Goal: Task Accomplishment & Management: Complete application form

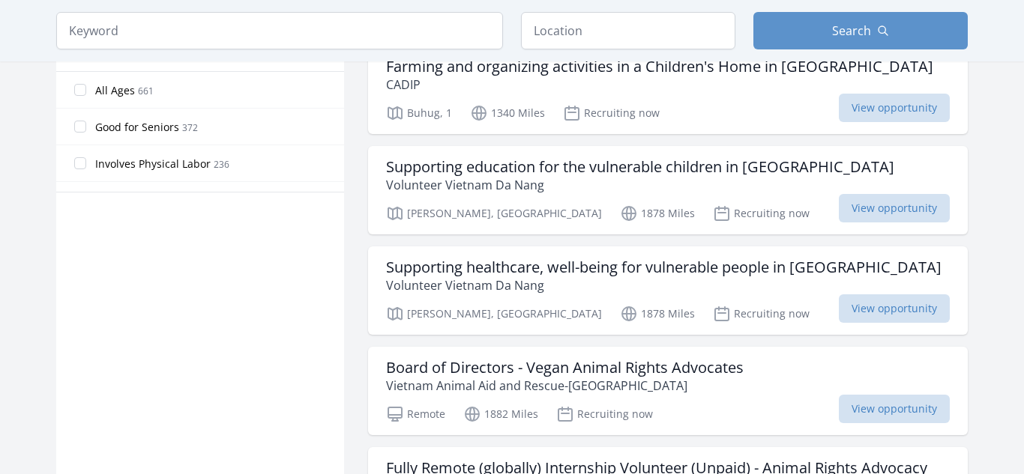
scroll to position [947, 0]
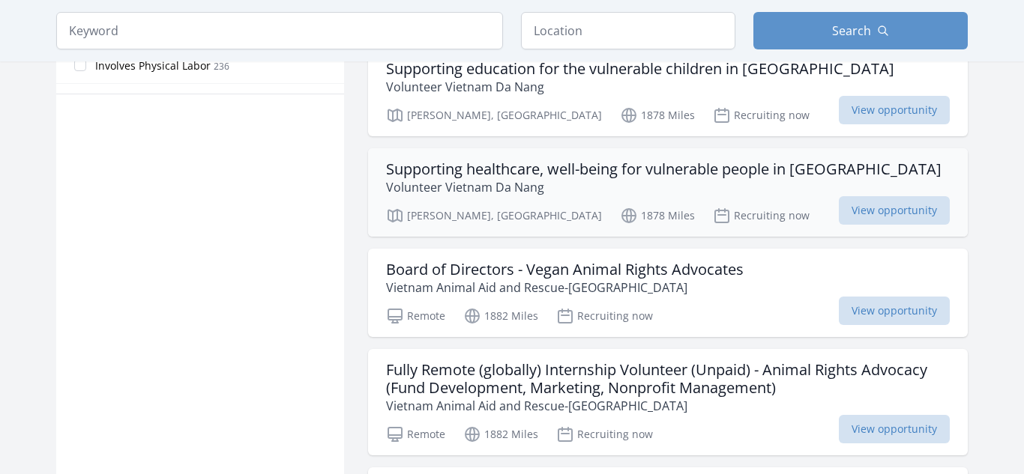
click at [677, 185] on p "Volunteer Vietnam Da Nang" at bounding box center [663, 187] width 555 height 18
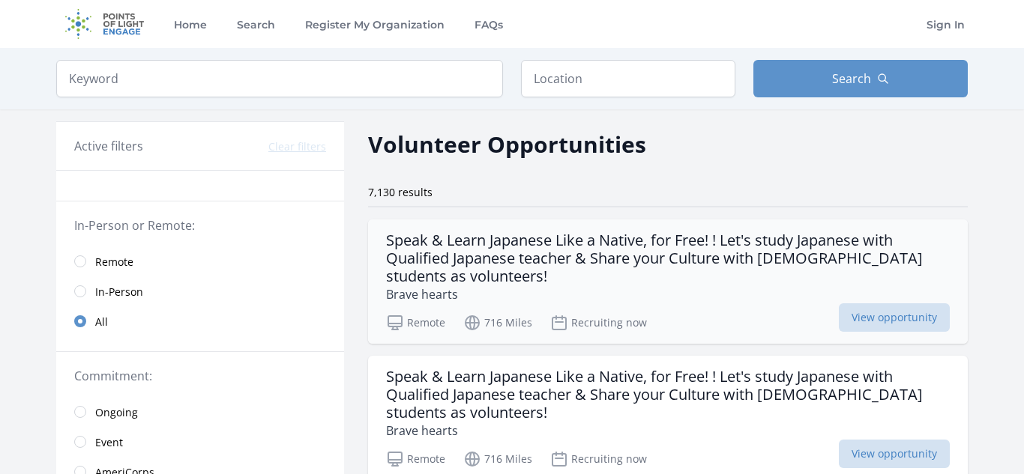
click at [555, 263] on h3 "Speak & Learn Japanese Like a Native, for Free! ! Let's study Japanese with Qua…" at bounding box center [668, 259] width 564 height 54
click at [100, 256] on span "Remote" at bounding box center [114, 262] width 38 height 15
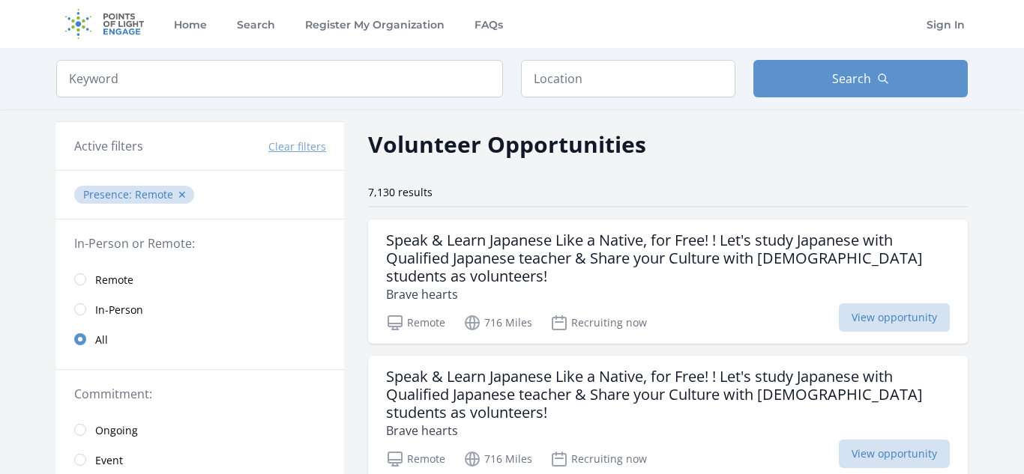
click at [84, 286] on link "Remote" at bounding box center [200, 280] width 288 height 30
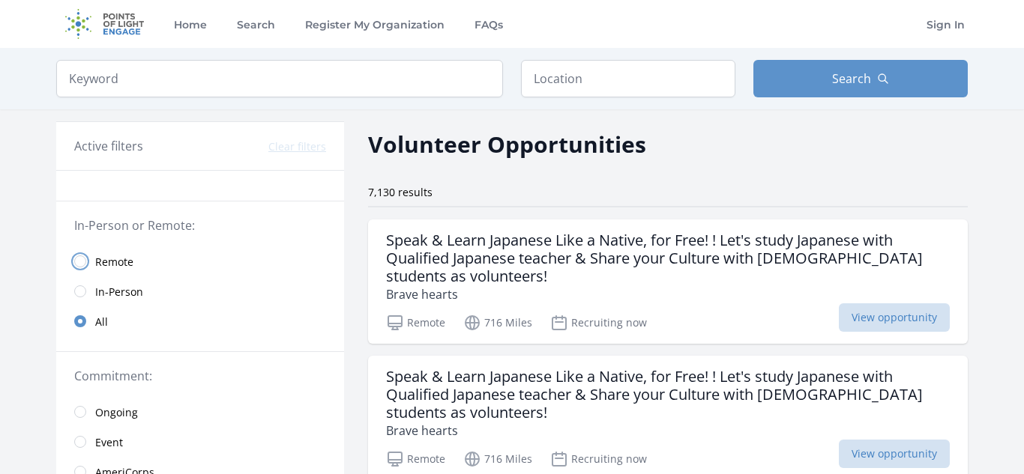
click at [79, 266] on input "radio" at bounding box center [80, 262] width 12 height 12
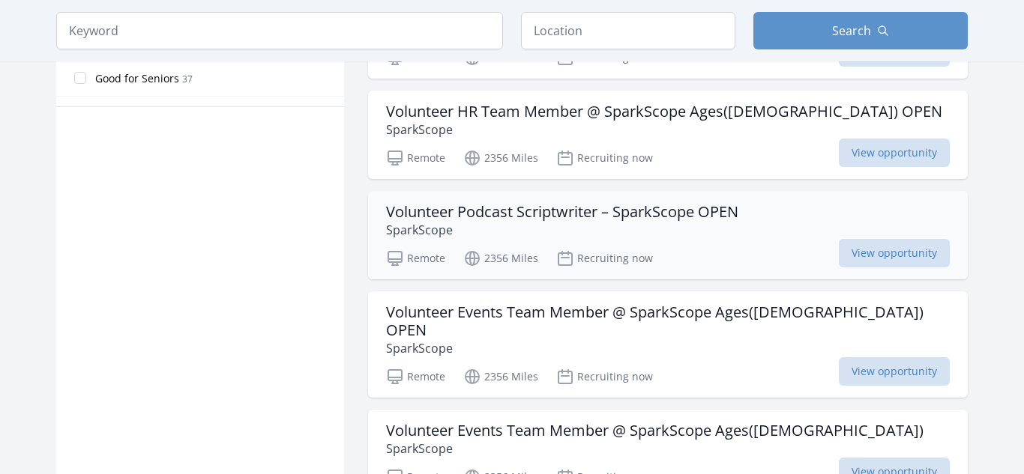
scroll to position [921, 0]
click at [672, 242] on div "Volunteer Podcast Scriptwriter – SparkScope OPEN SparkScope Remote 2356 Miles R…" at bounding box center [668, 236] width 600 height 88
click at [516, 340] on p "SparkScope" at bounding box center [668, 349] width 564 height 18
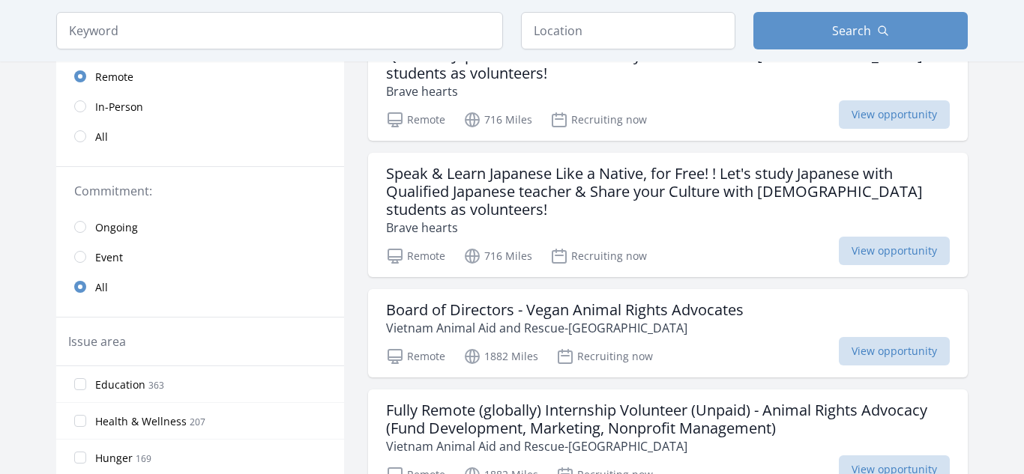
scroll to position [204, 0]
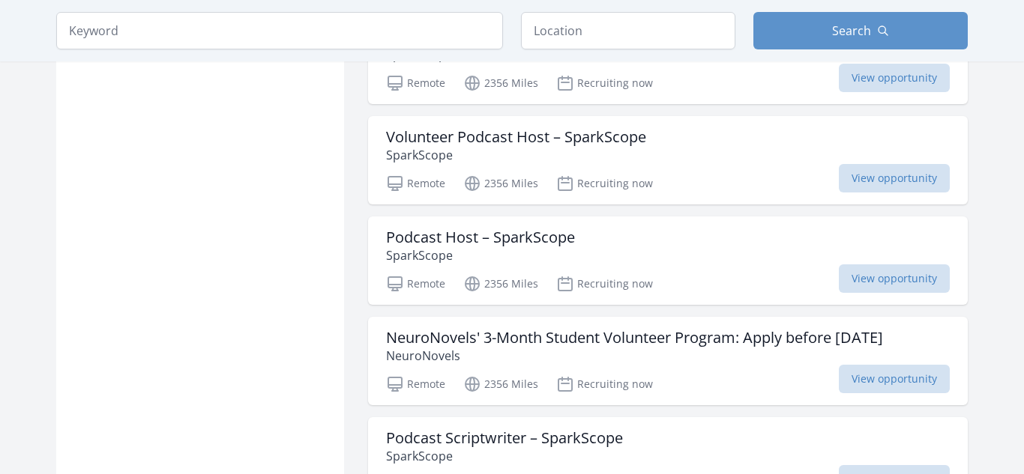
scroll to position [1627, 0]
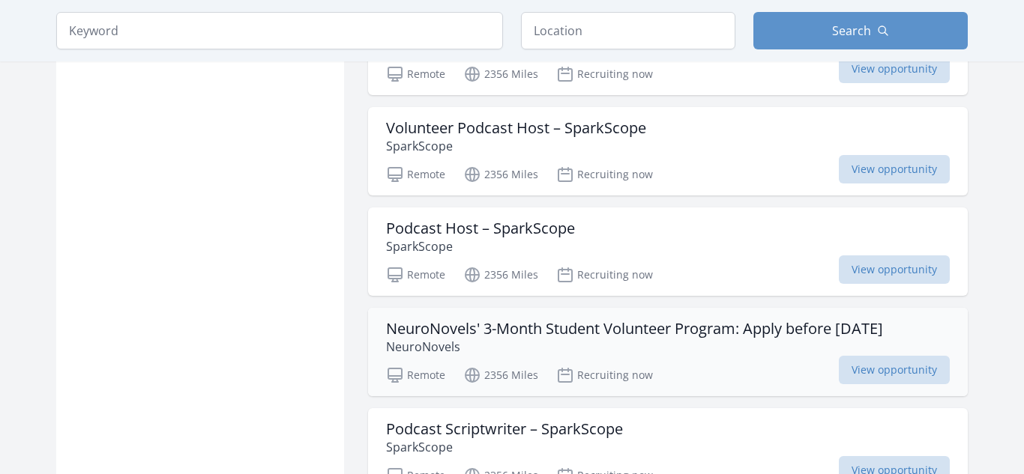
click at [744, 338] on p "NeuroNovels" at bounding box center [634, 347] width 497 height 18
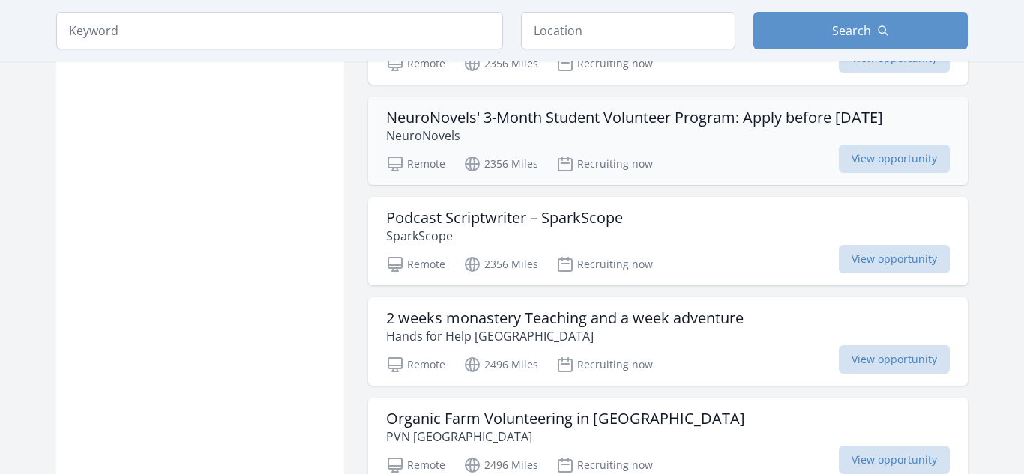
scroll to position [1840, 0]
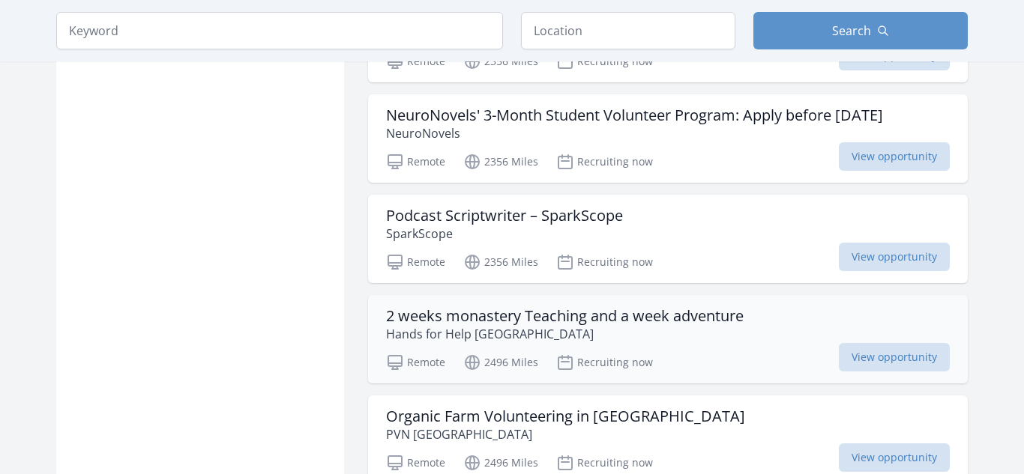
click at [753, 311] on div "2 weeks monastery Teaching and a week adventure Hands for Help Nepal" at bounding box center [668, 325] width 564 height 36
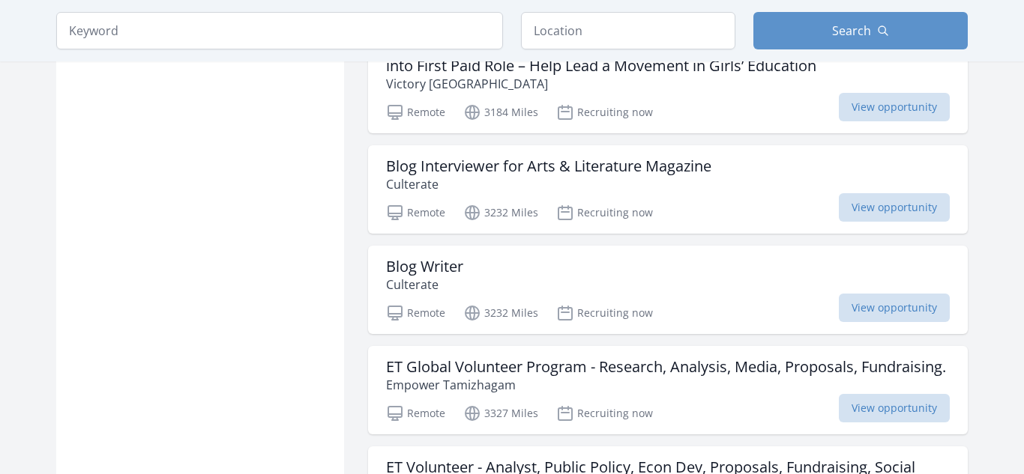
scroll to position [3236, 0]
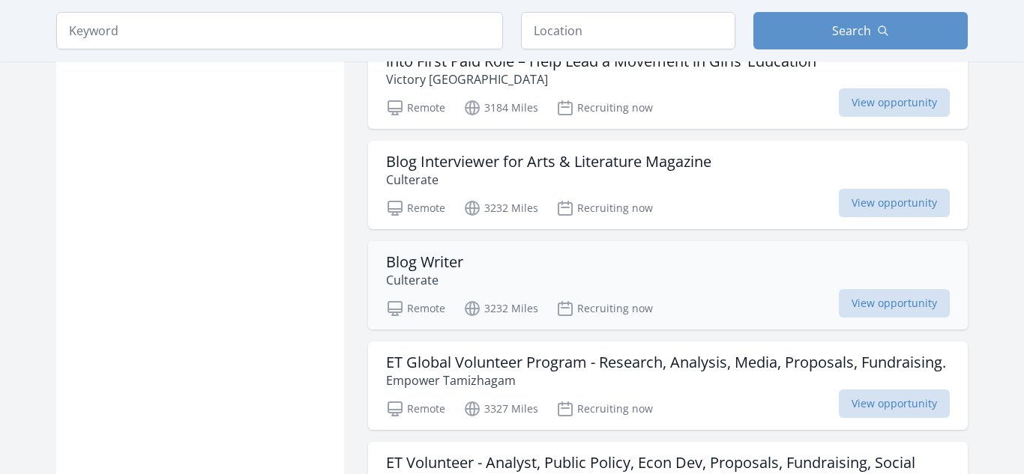
click at [633, 253] on div "Blog Writer Culterate" at bounding box center [668, 271] width 564 height 36
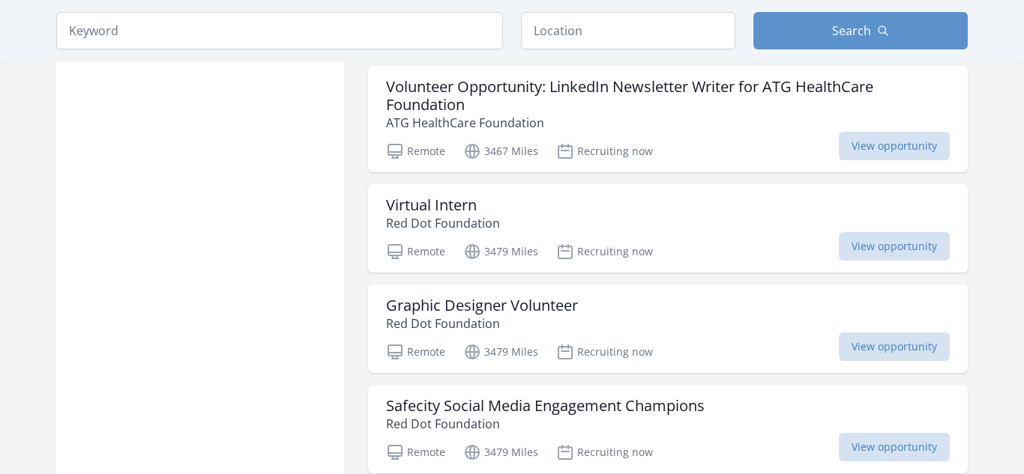
scroll to position [3963, 0]
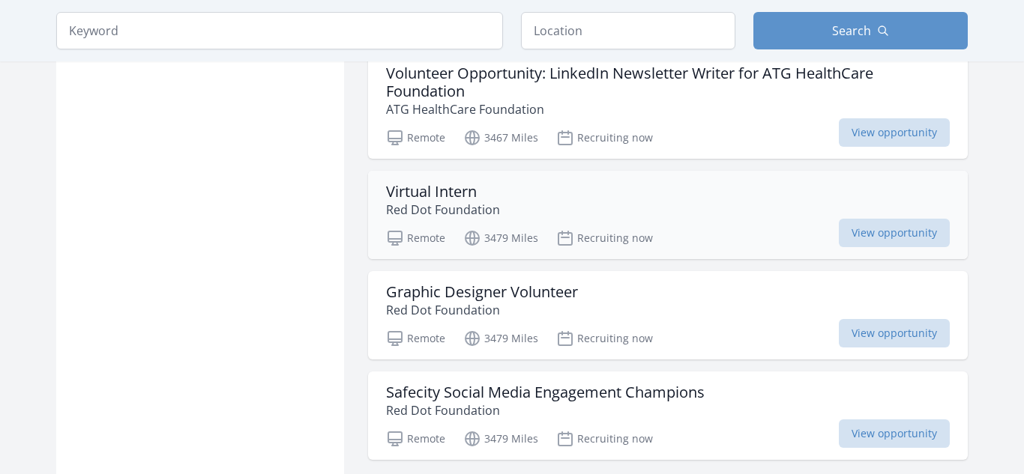
click at [489, 201] on p "Red Dot Foundation" at bounding box center [443, 210] width 114 height 18
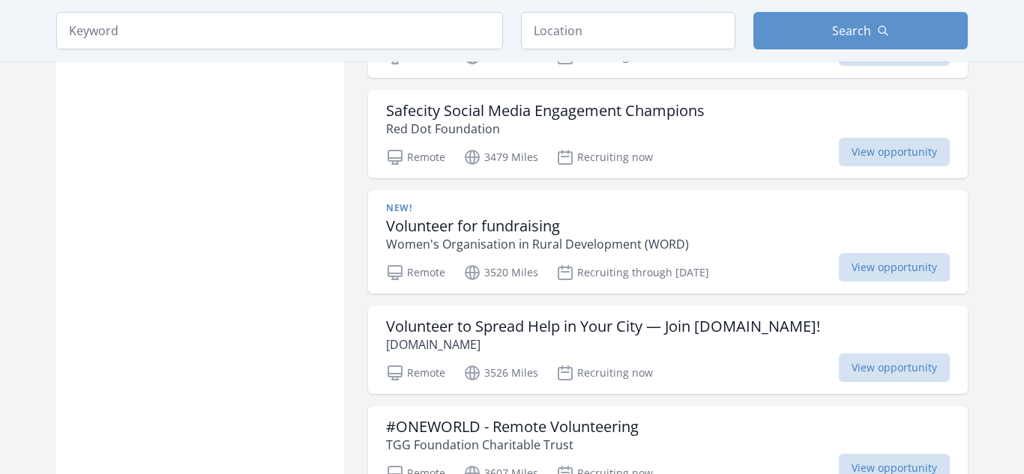
scroll to position [4246, 0]
click at [463, 216] on h3 "Volunteer for fundraising" at bounding box center [537, 225] width 303 height 18
click at [430, 216] on h3 "Volunteer for fundraising" at bounding box center [537, 225] width 303 height 18
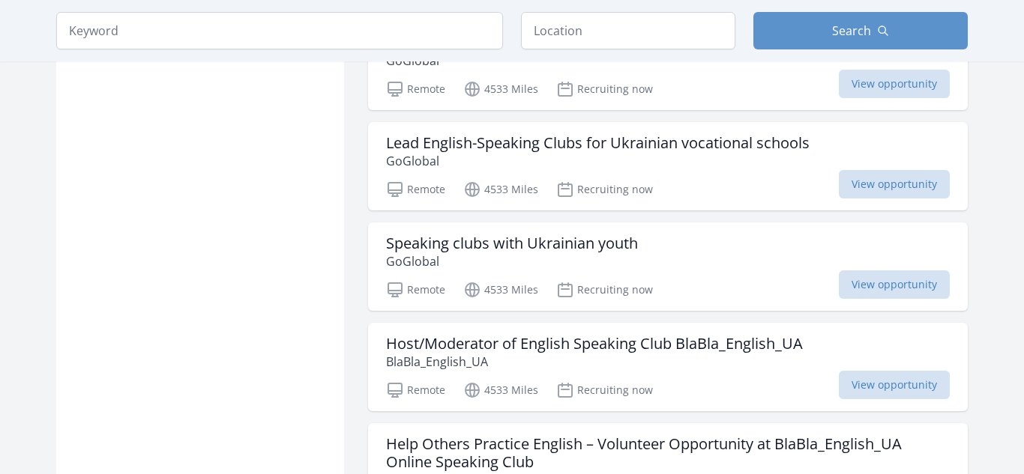
scroll to position [5434, 0]
click at [682, 334] on h3 "Host/Moderator of English Speaking Club BlaBla_English_UA" at bounding box center [594, 343] width 417 height 18
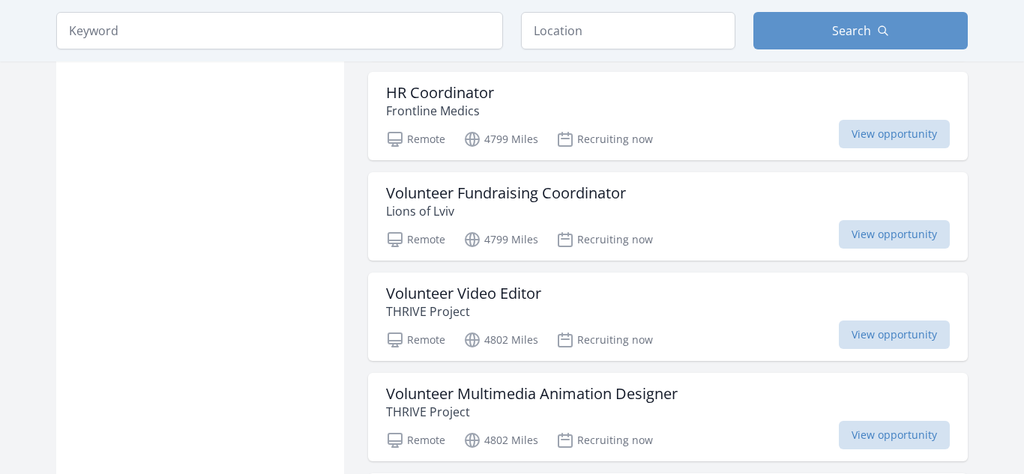
scroll to position [5902, 0]
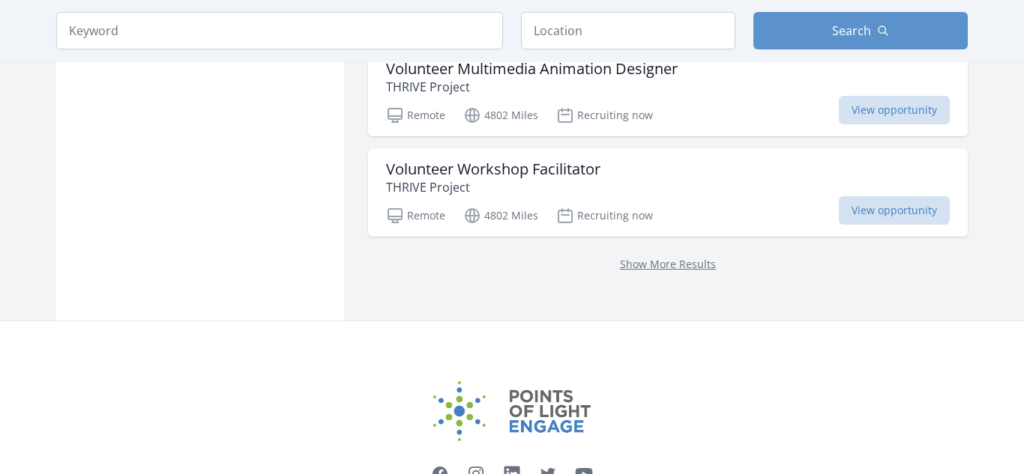
scroll to position [6219, 0]
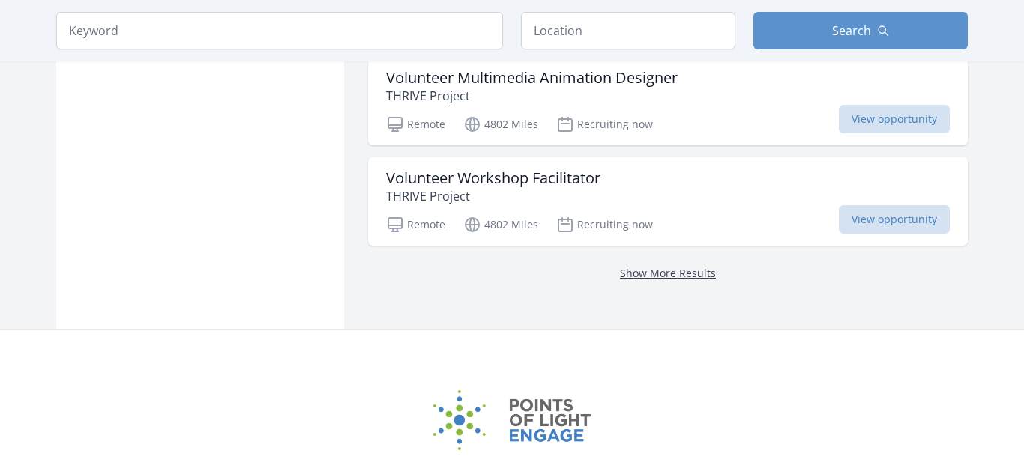
click at [635, 266] on link "Show More Results" at bounding box center [668, 273] width 96 height 14
click at [701, 266] on link "Show More Results" at bounding box center [668, 273] width 96 height 14
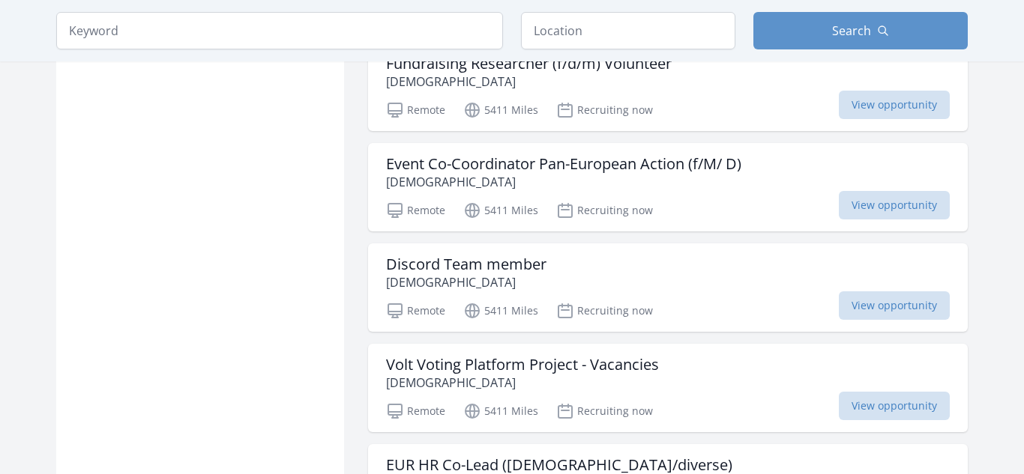
scroll to position [6440, 0]
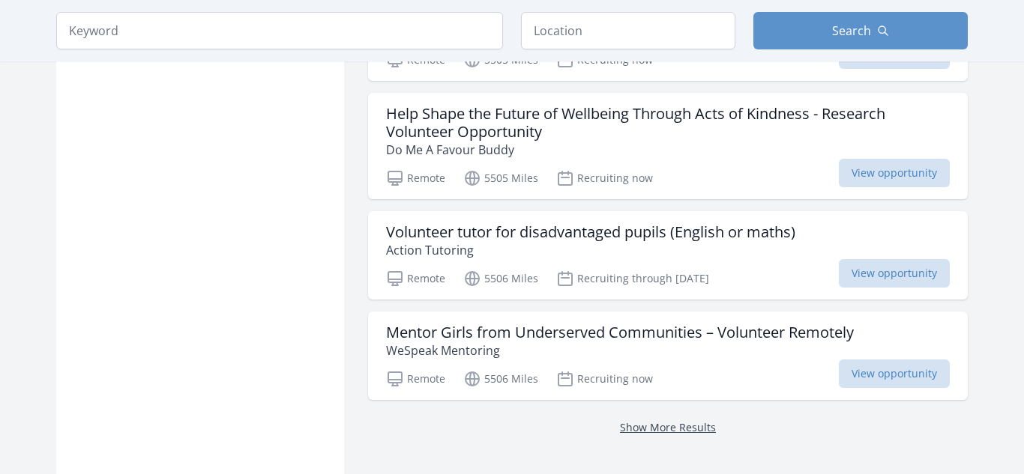
scroll to position [8140, 0]
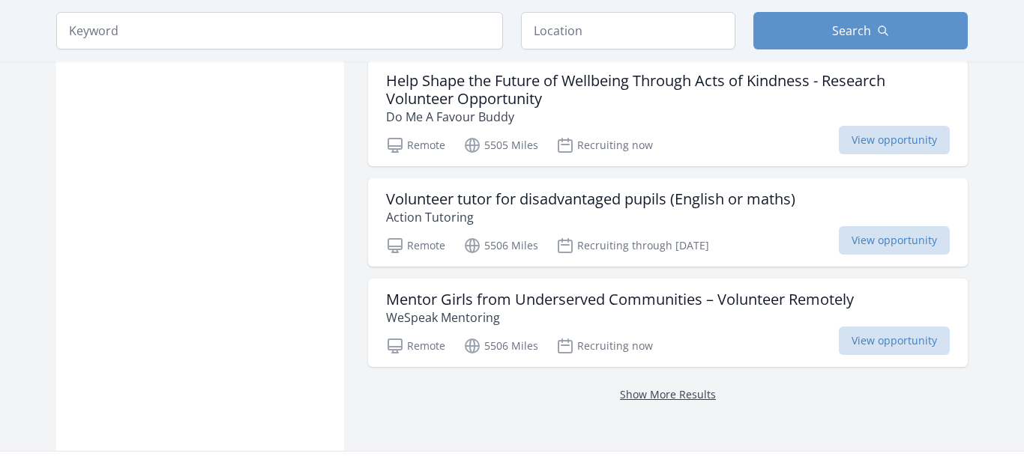
click at [685, 388] on link "Show More Results" at bounding box center [668, 395] width 96 height 14
click at [776, 190] on h3 "Volunteer tutor for disadvantaged pupils (English or maths)" at bounding box center [590, 199] width 409 height 18
click at [639, 237] on p "Recruiting through Oct 28th" at bounding box center [632, 246] width 153 height 18
click at [486, 190] on h3 "Volunteer tutor for disadvantaged pupils (English or maths)" at bounding box center [590, 199] width 409 height 18
click at [897, 226] on span "View opportunity" at bounding box center [894, 240] width 111 height 28
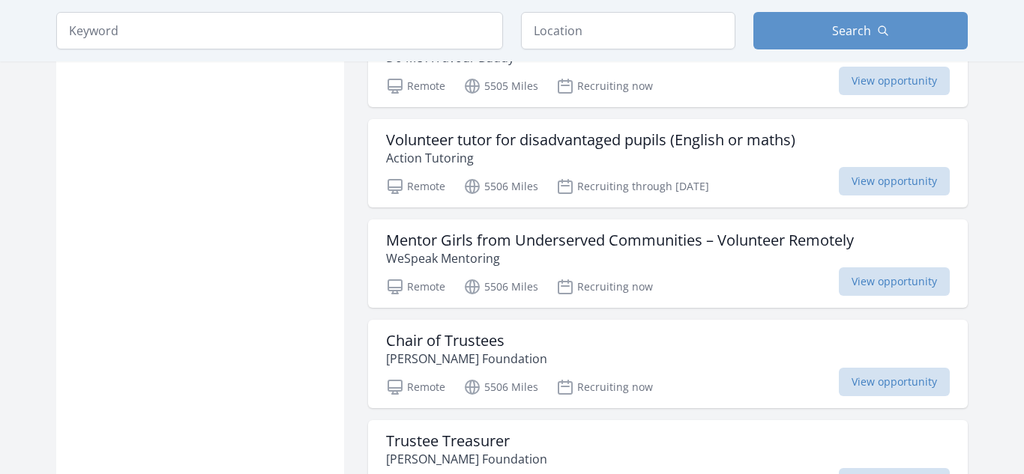
scroll to position [8198, 0]
click at [607, 178] on p "Recruiting through Oct 28th" at bounding box center [632, 187] width 153 height 18
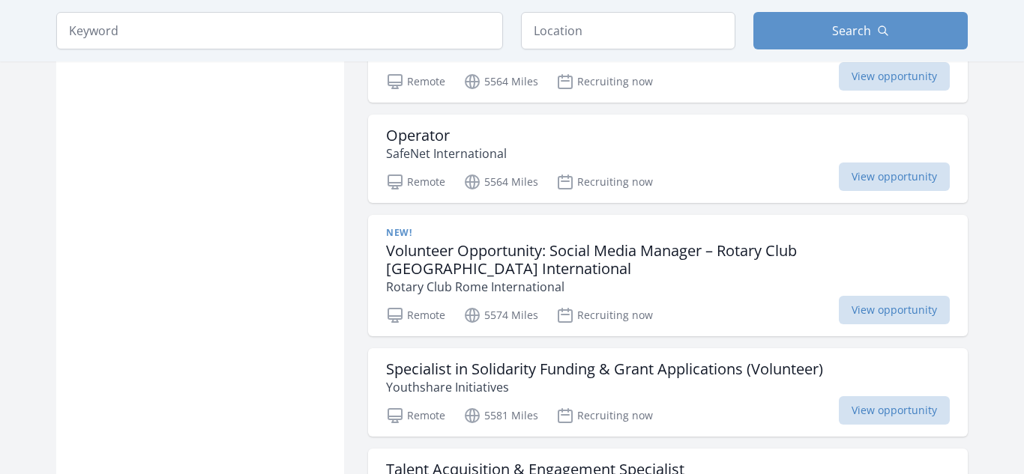
scroll to position [10723, 0]
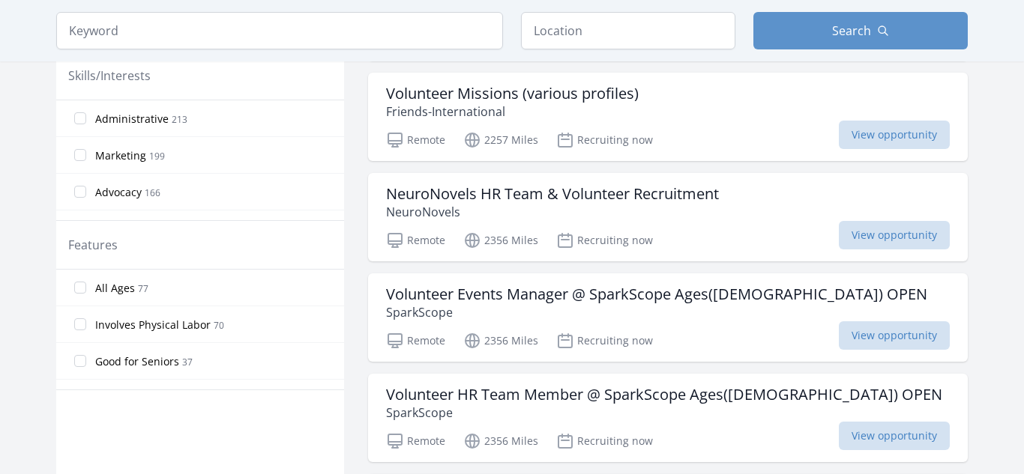
scroll to position [641, 0]
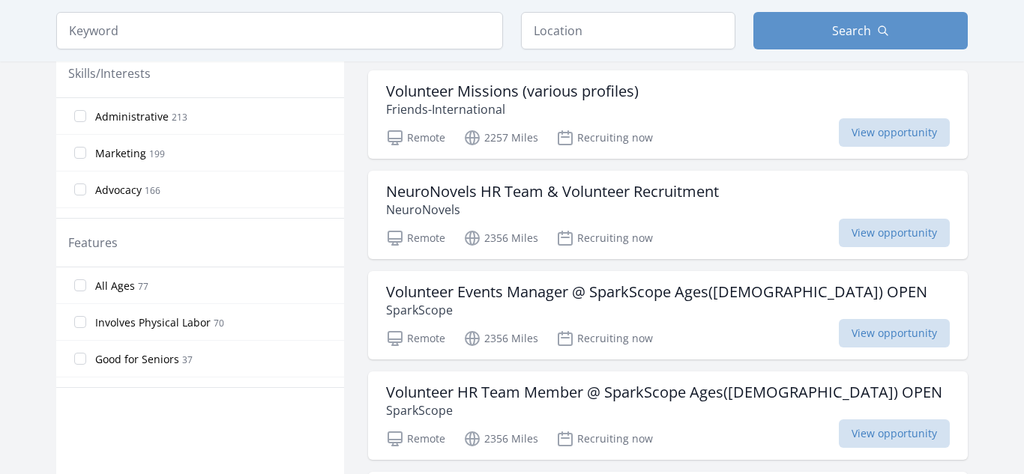
click at [154, 226] on div "Features" at bounding box center [200, 243] width 288 height 49
click at [188, 272] on label "All Ages 77" at bounding box center [200, 286] width 288 height 30
click at [86, 280] on input "All Ages 77" at bounding box center [80, 286] width 12 height 12
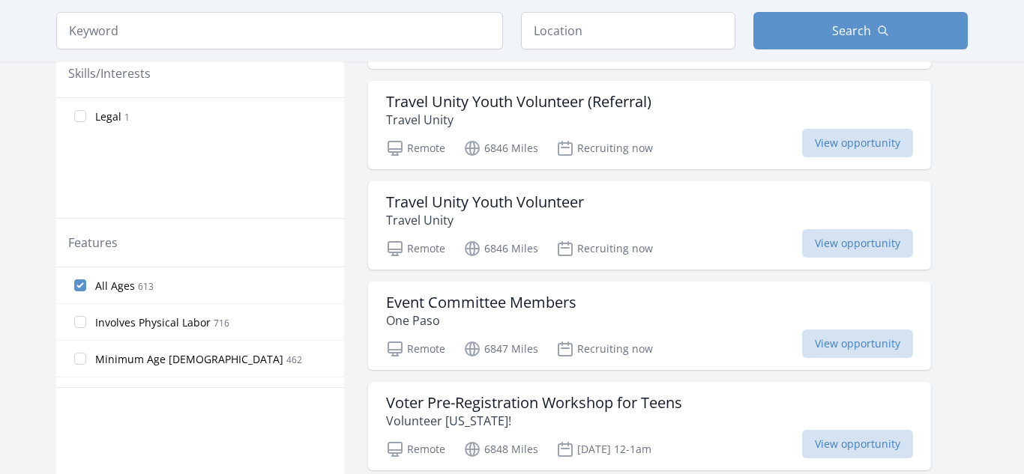
click at [88, 281] on label "All Ages 613" at bounding box center [200, 286] width 288 height 30
click at [86, 281] on input "All Ages 613" at bounding box center [80, 286] width 12 height 12
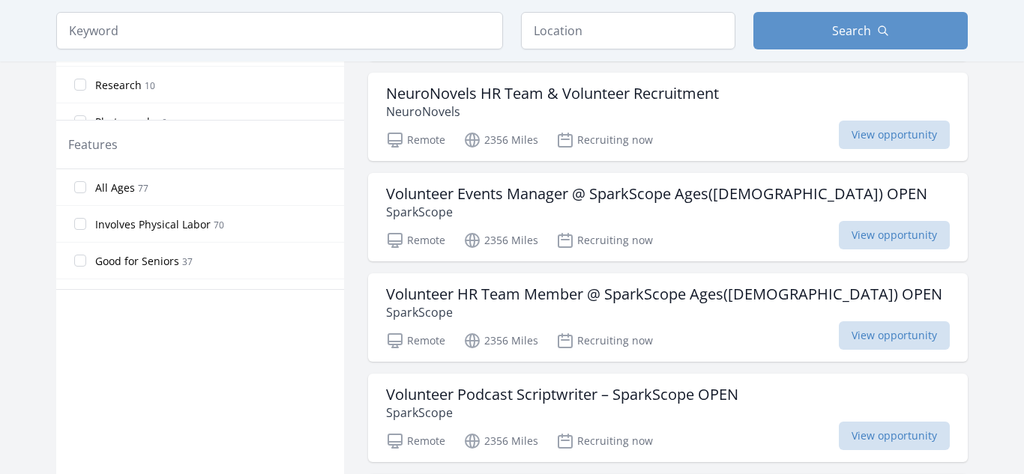
scroll to position [2175, 0]
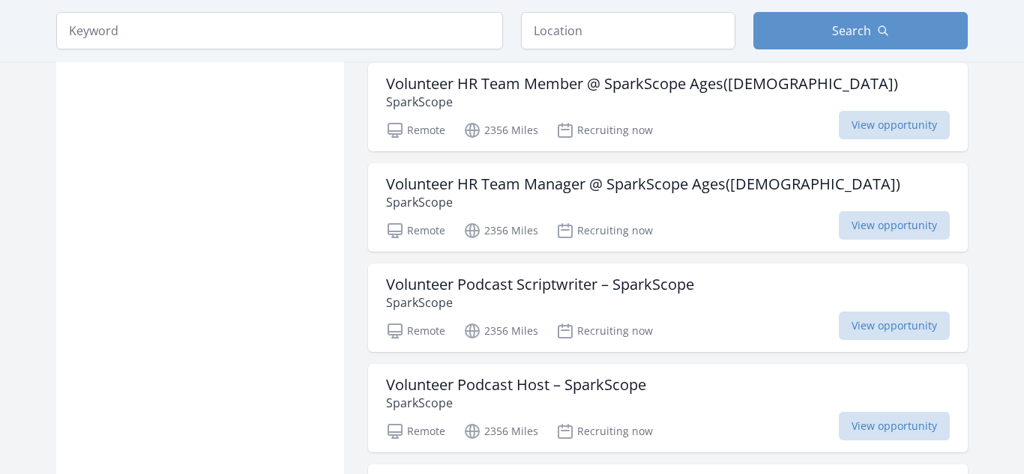
scroll to position [1370, 0]
click at [656, 379] on div "Volunteer Podcast Host – SparkScope SparkScope" at bounding box center [668, 394] width 564 height 36
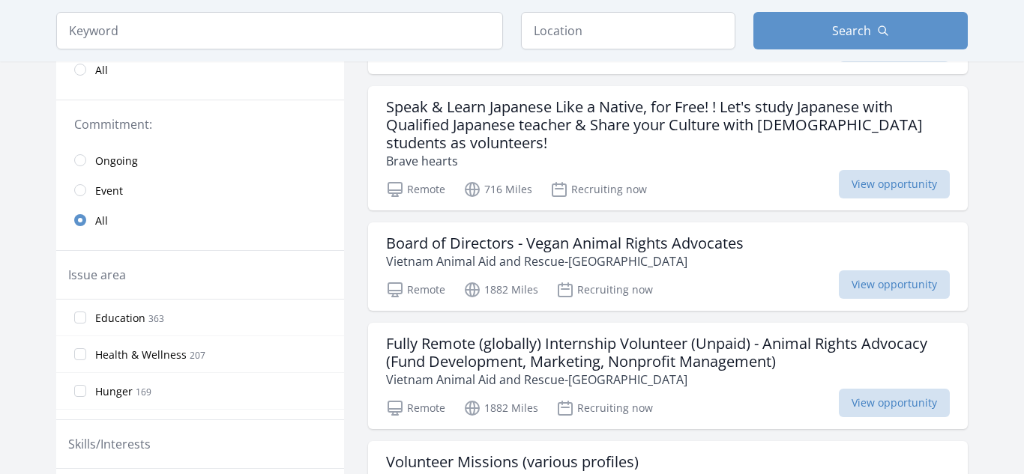
scroll to position [271, 0]
click at [259, 353] on label "Health & Wellness 207" at bounding box center [200, 354] width 288 height 30
click at [86, 353] on input "Health & Wellness 207" at bounding box center [80, 354] width 12 height 12
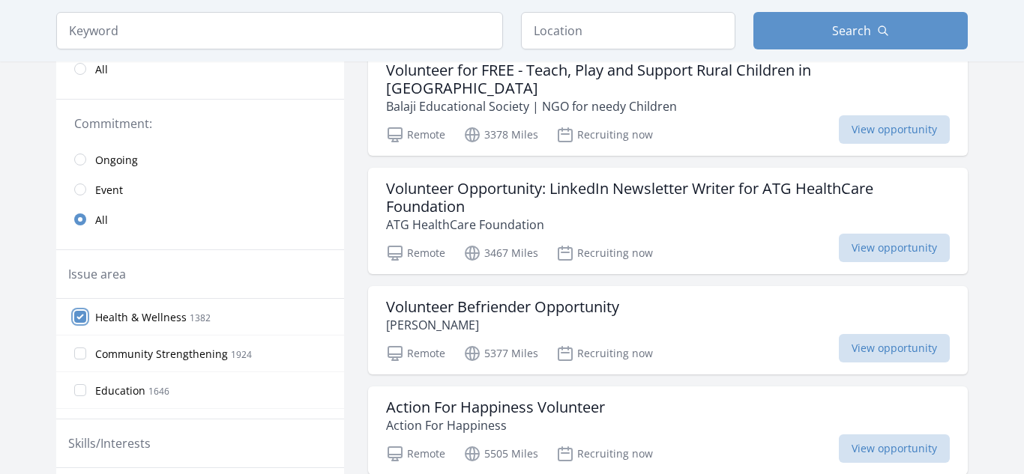
click at [75, 316] on input "Health & Wellness 1382" at bounding box center [80, 317] width 12 height 12
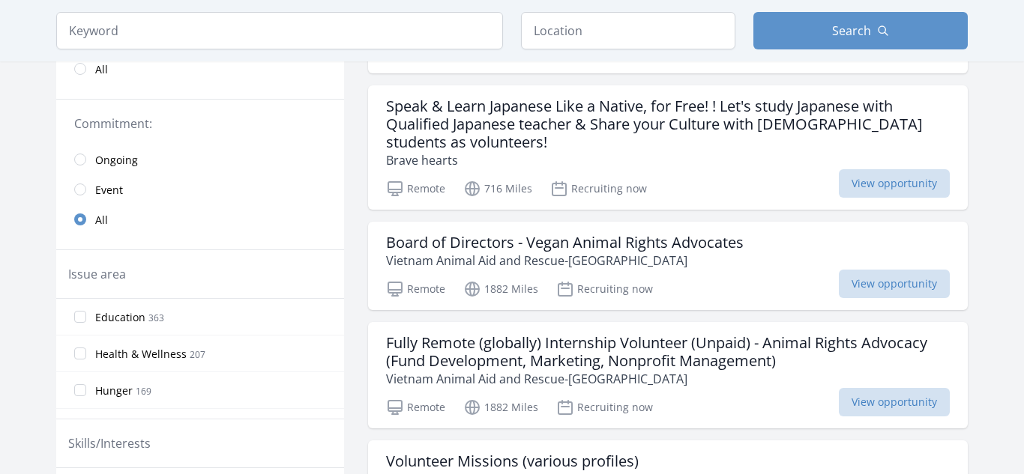
click at [82, 386] on input "Hunger 169" at bounding box center [80, 391] width 12 height 12
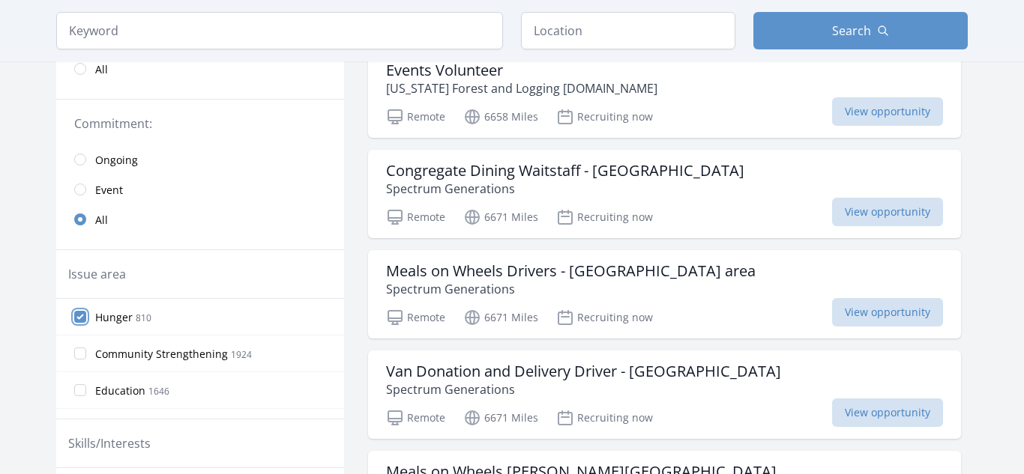
click at [82, 313] on input "Hunger 810" at bounding box center [80, 317] width 12 height 12
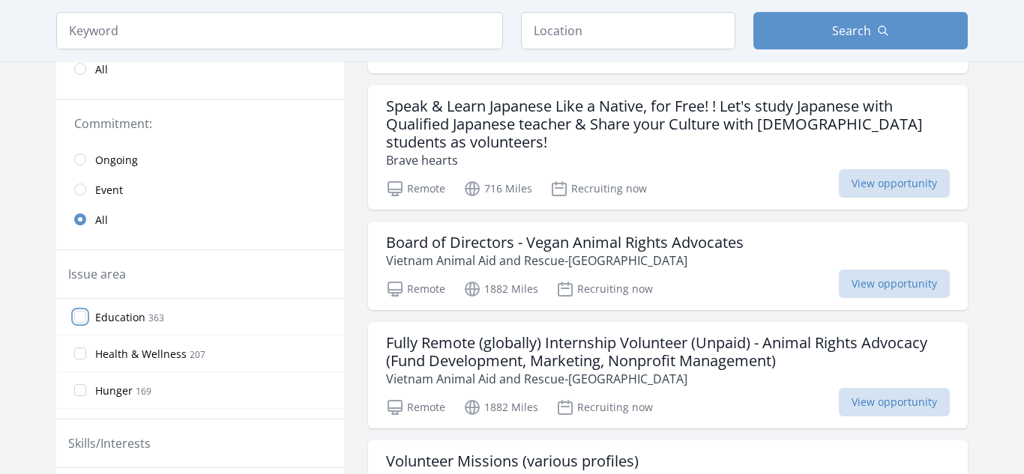
click at [80, 318] on input "Education 363" at bounding box center [80, 317] width 12 height 12
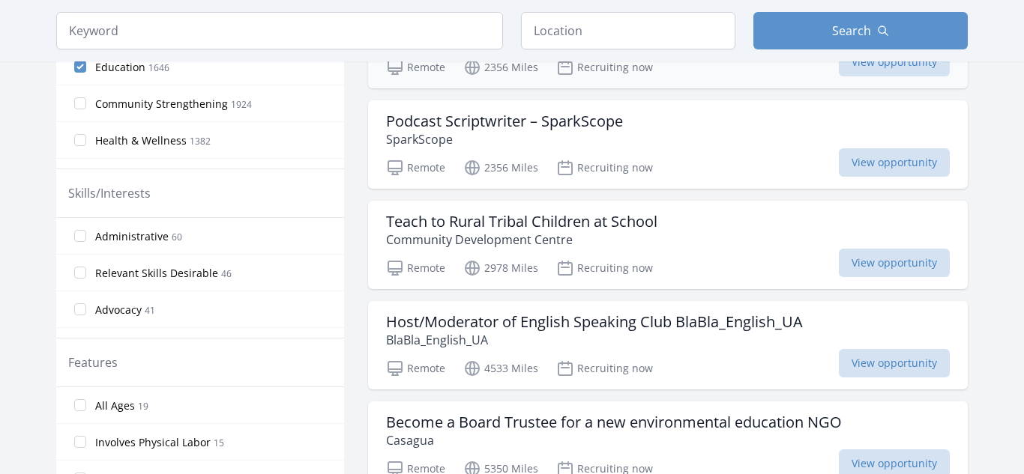
scroll to position [525, 0]
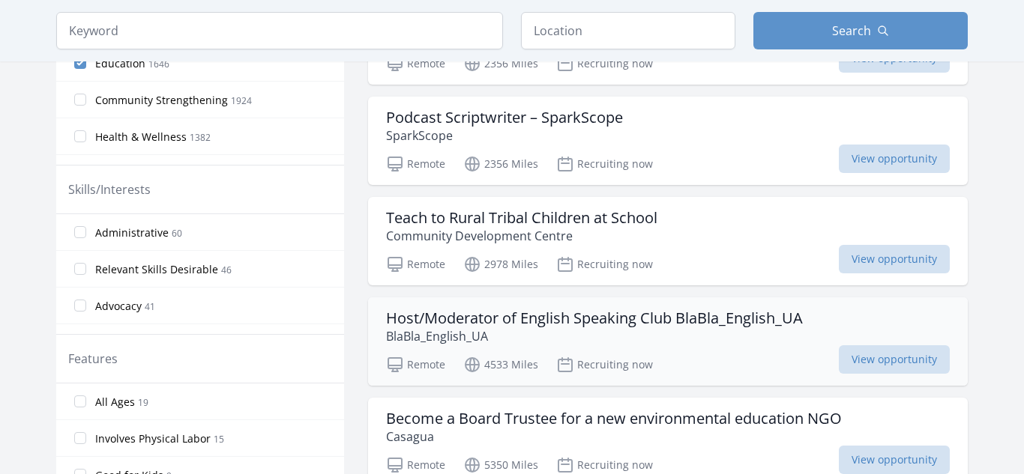
click at [546, 324] on h3 "Host/Moderator of English Speaking Club BlaBla_English_UA" at bounding box center [594, 319] width 417 height 18
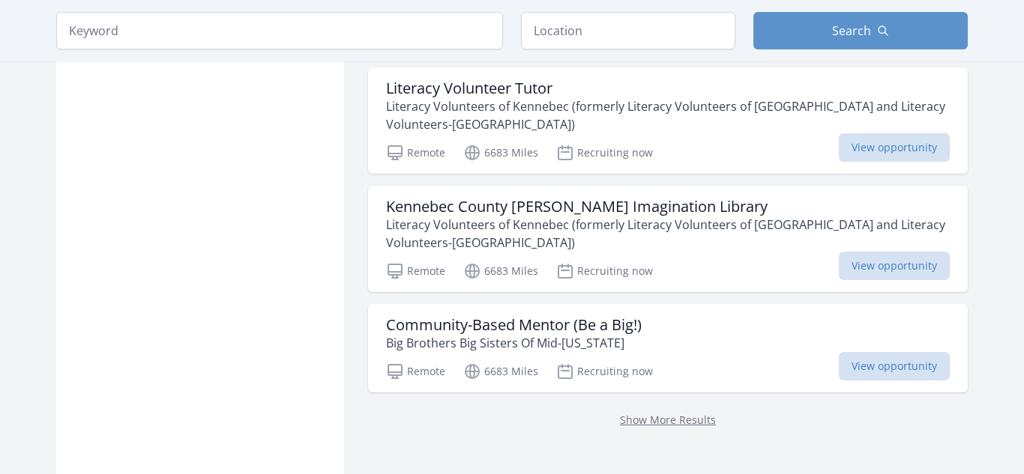
scroll to position [2136, 0]
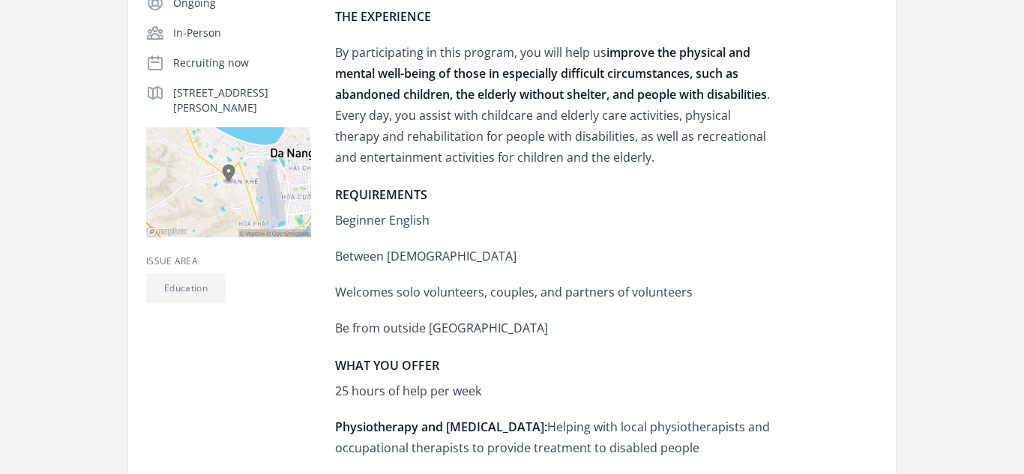
scroll to position [346, 0]
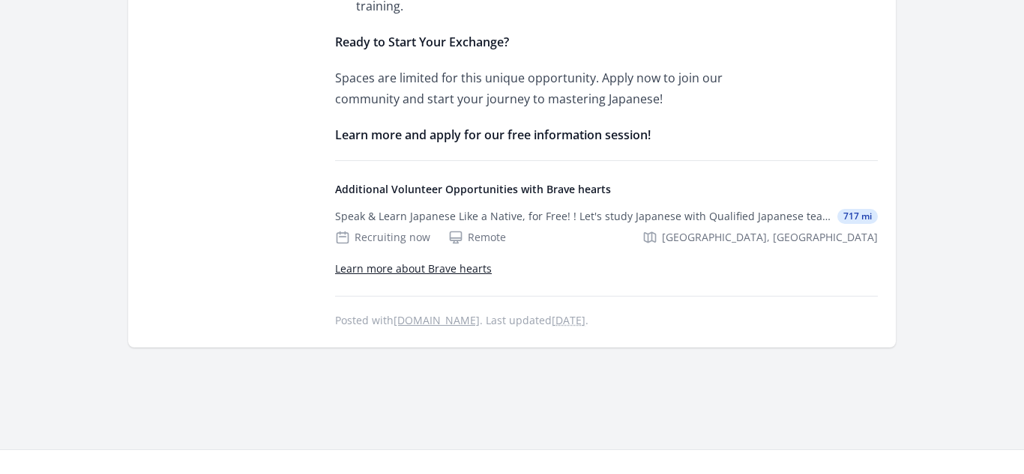
scroll to position [1415, 0]
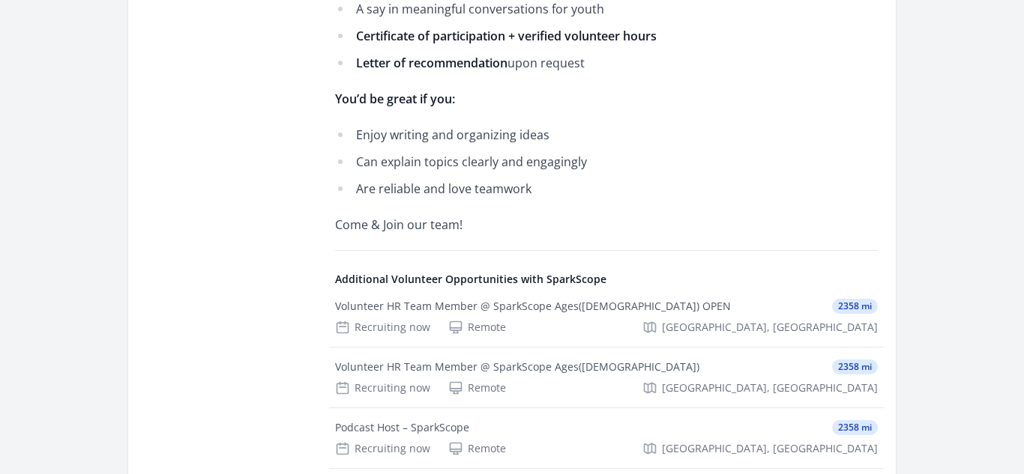
scroll to position [734, 0]
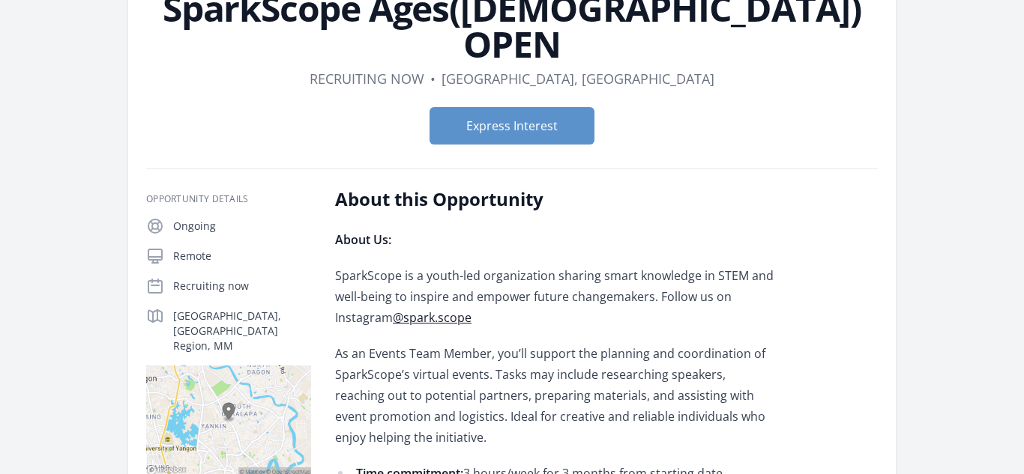
scroll to position [163, 0]
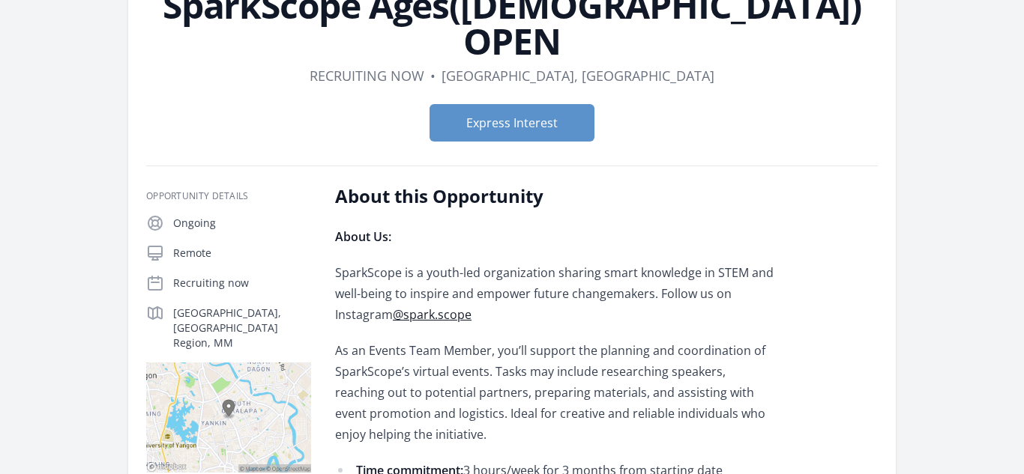
click at [302, 104] on form "Express Interest" at bounding box center [512, 122] width 732 height 37
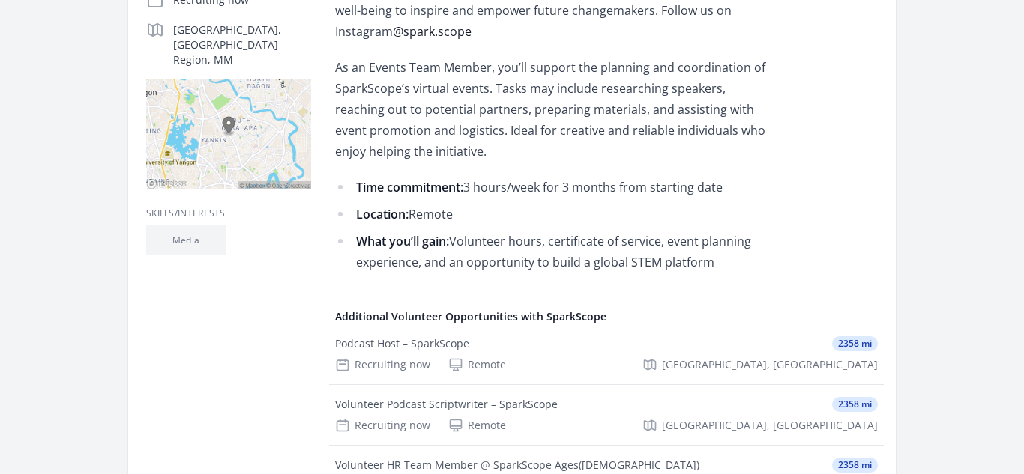
scroll to position [423, 0]
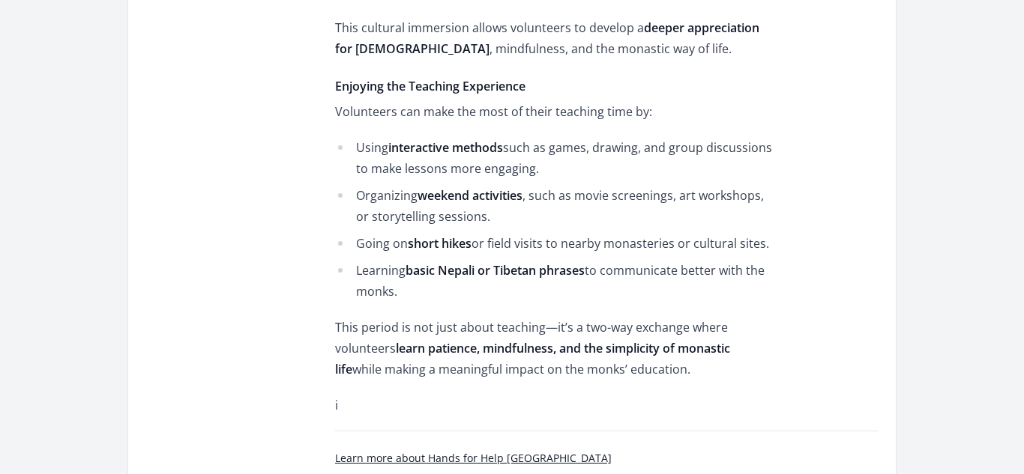
scroll to position [884, 0]
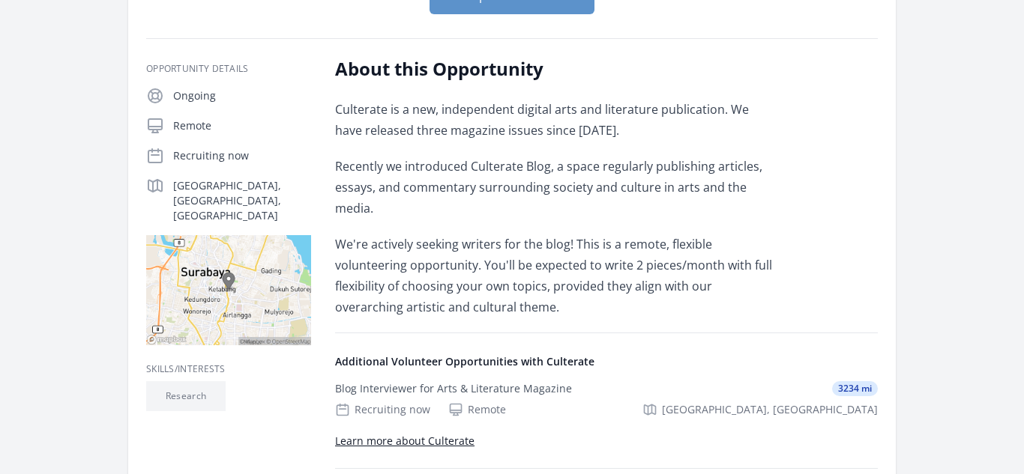
scroll to position [219, 0]
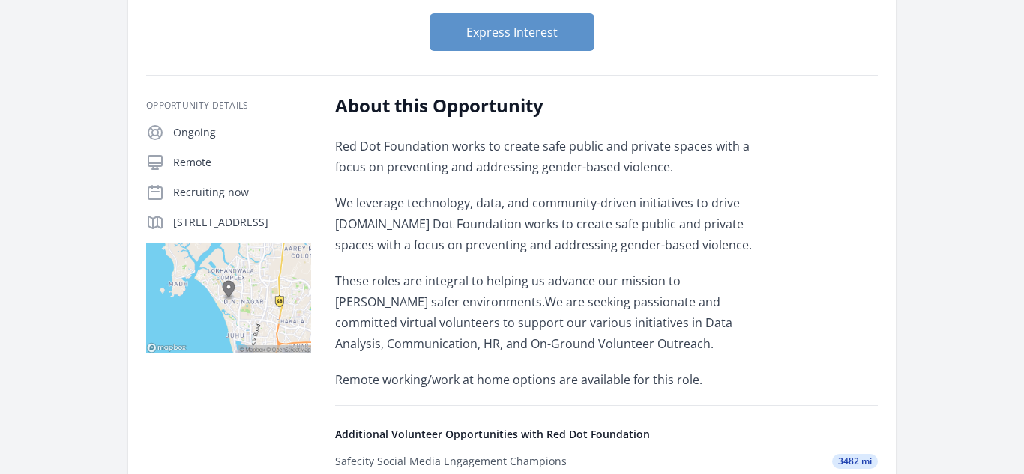
scroll to position [183, 0]
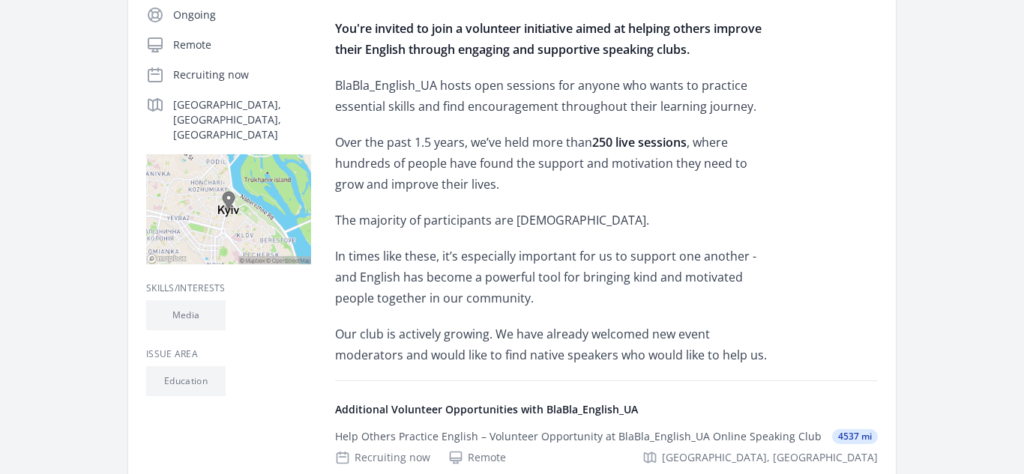
scroll to position [328, 0]
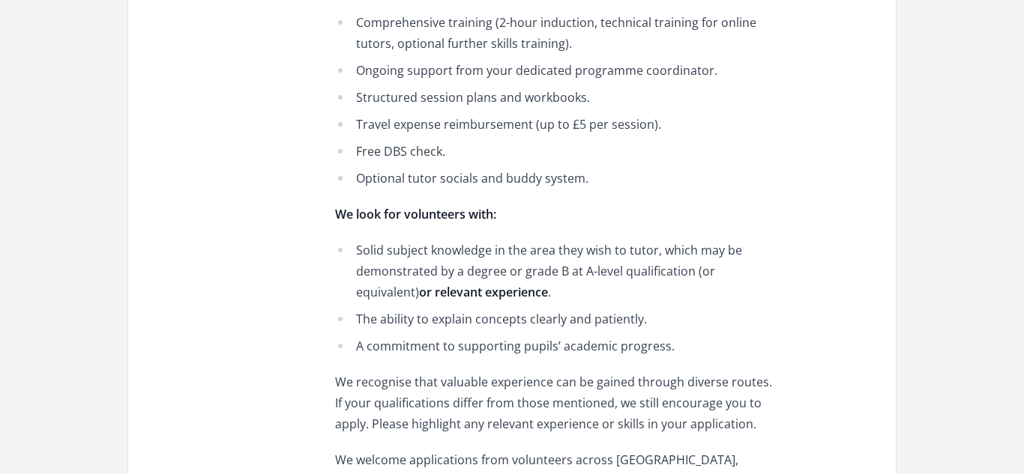
scroll to position [783, 0]
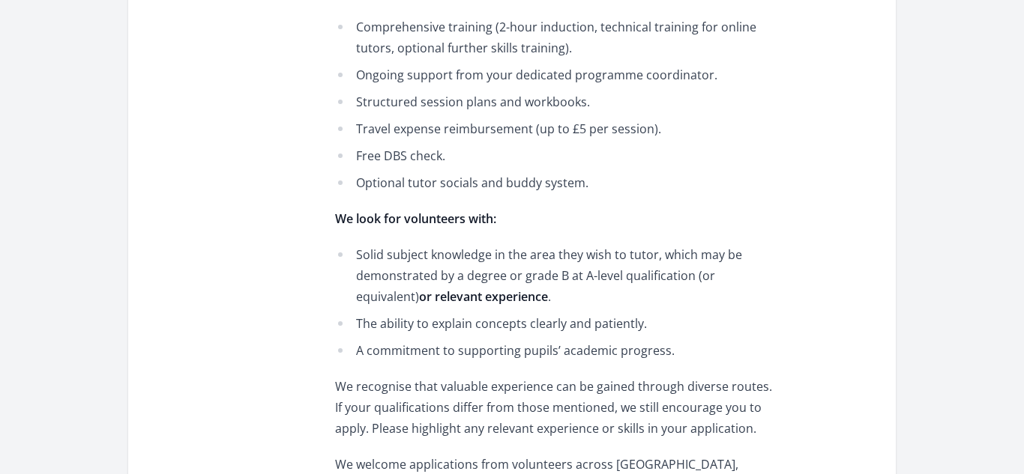
click at [845, 356] on div "About this Opportunity Every child deserves the chance to succeed, regardless o…" at bounding box center [606, 259] width 543 height 1462
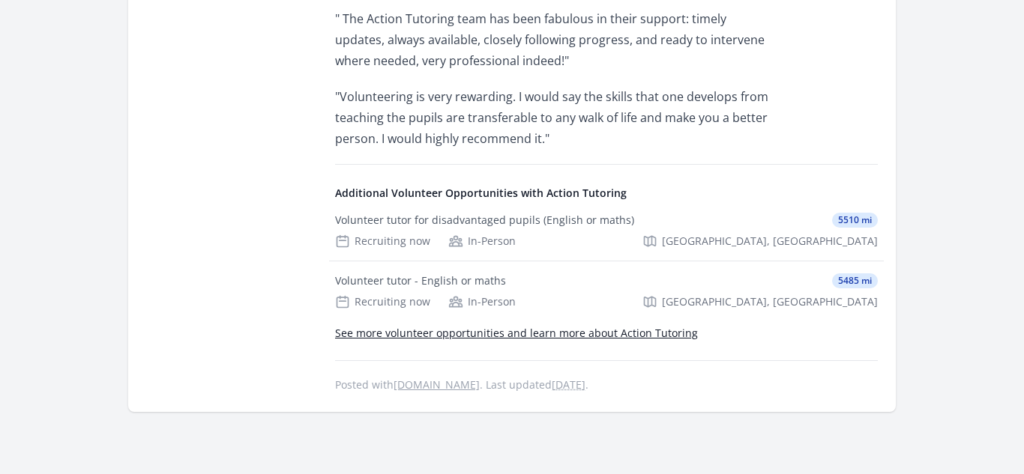
scroll to position [1382, 0]
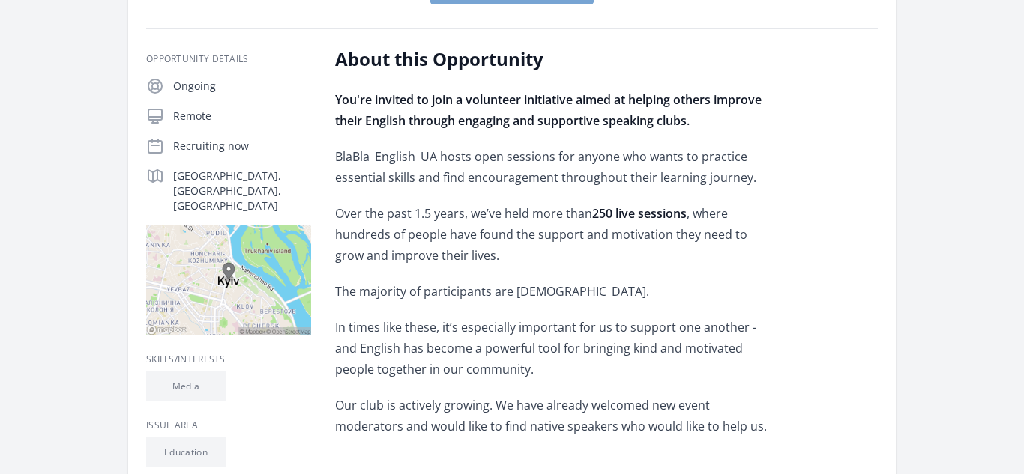
scroll to position [268, 0]
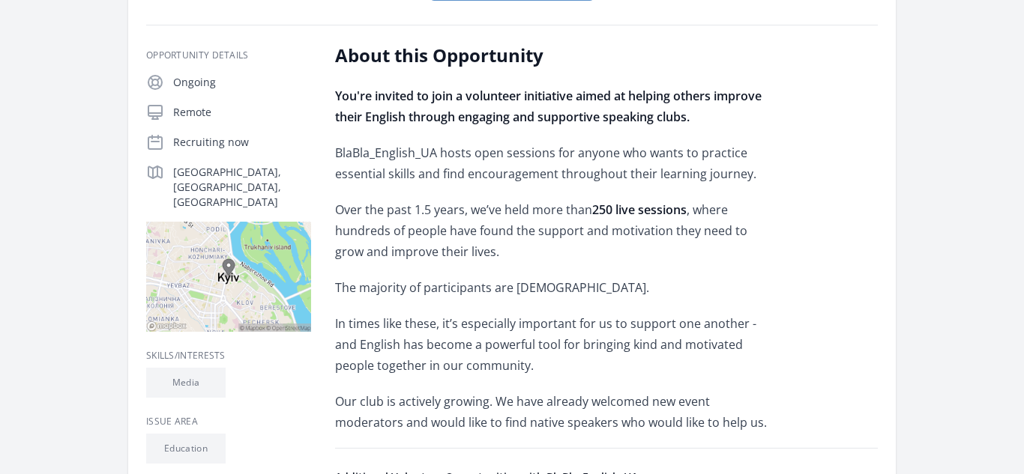
click at [205, 222] on img at bounding box center [228, 277] width 165 height 110
click at [220, 230] on img at bounding box center [228, 277] width 165 height 110
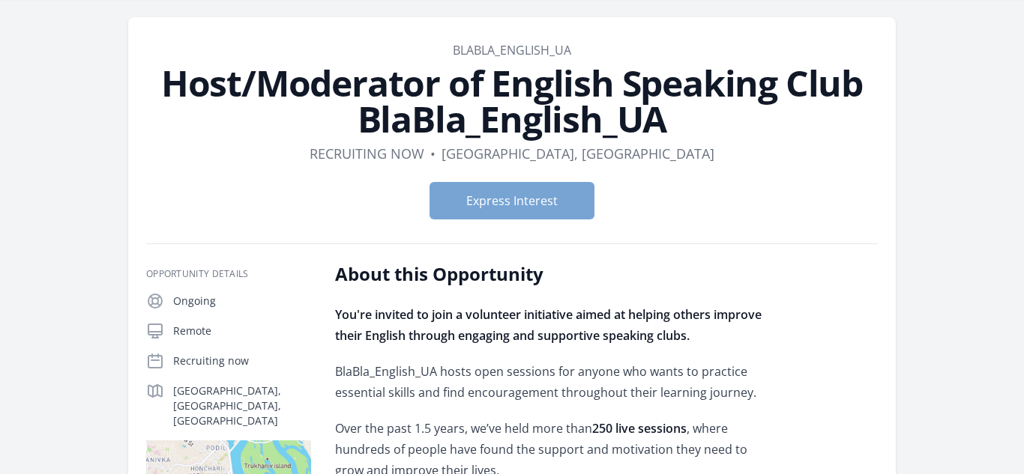
scroll to position [0, 0]
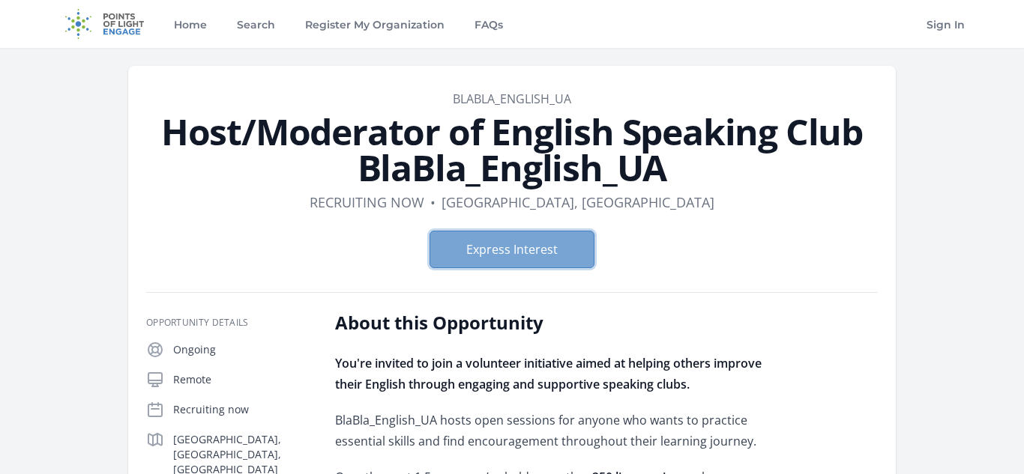
click at [531, 252] on button "Express Interest" at bounding box center [512, 249] width 165 height 37
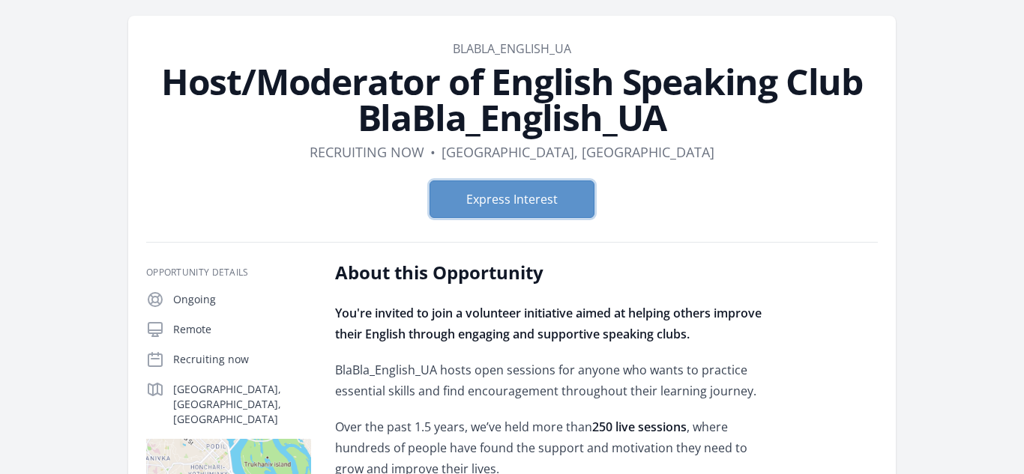
scroll to position [46, 0]
